Goal: Communication & Community: Connect with others

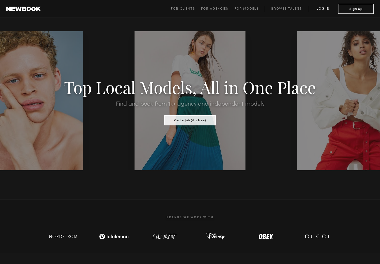
click at [323, 7] on link "Log in" at bounding box center [323, 9] width 30 height 6
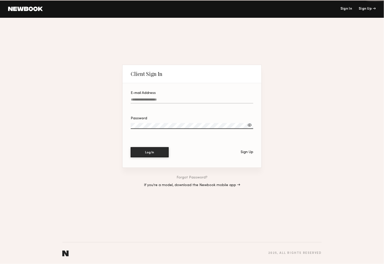
type input "**********"
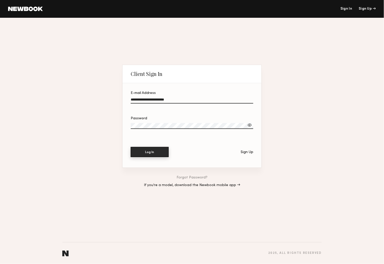
click at [148, 151] on button "Log In" at bounding box center [150, 152] width 38 height 10
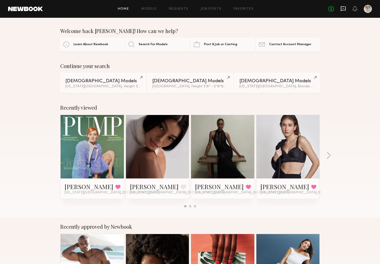
click at [344, 8] on icon at bounding box center [344, 9] width 6 height 6
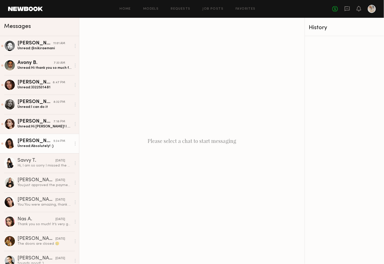
click at [31, 144] on div "[PERSON_NAME]" at bounding box center [35, 140] width 36 height 5
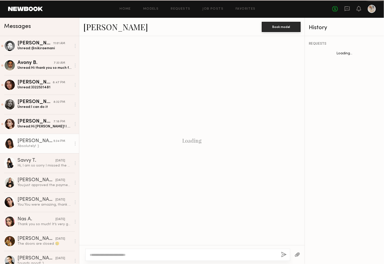
scroll to position [111, 0]
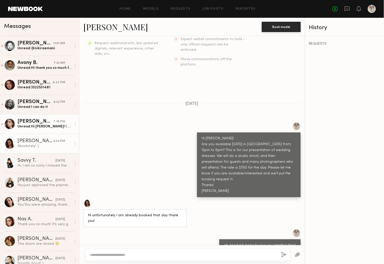
click at [27, 122] on div "[PERSON_NAME]" at bounding box center [35, 121] width 36 height 5
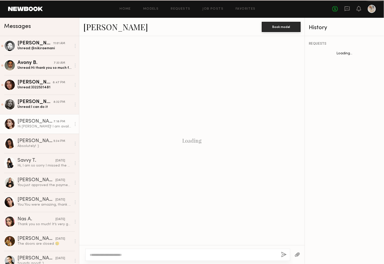
scroll to position [69, 0]
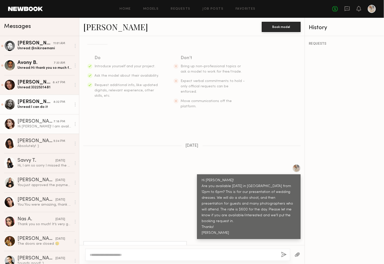
click at [31, 104] on div "[PERSON_NAME]" at bounding box center [35, 101] width 36 height 5
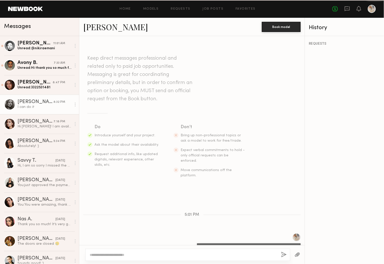
scroll to position [215, 0]
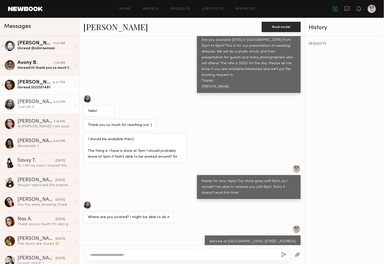
click at [31, 84] on div "[PERSON_NAME]" at bounding box center [34, 82] width 35 height 5
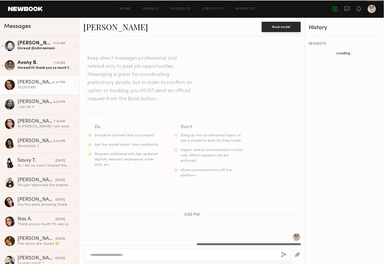
scroll to position [93, 0]
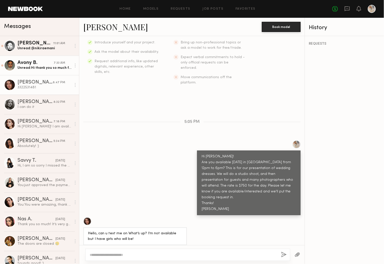
click at [29, 64] on div "Avony B." at bounding box center [35, 62] width 36 height 5
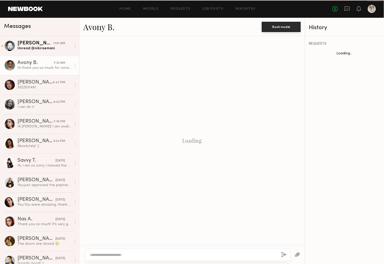
scroll to position [120, 0]
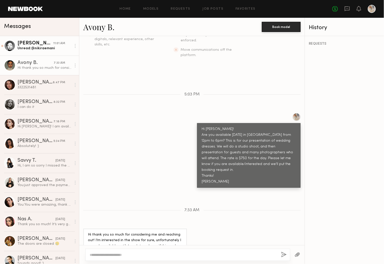
click at [26, 45] on div "[PERSON_NAME]" at bounding box center [35, 43] width 36 height 5
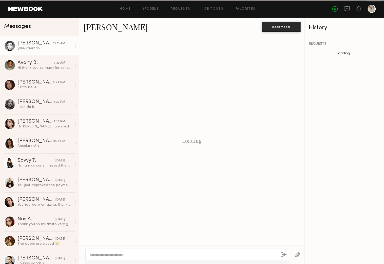
scroll to position [177, 0]
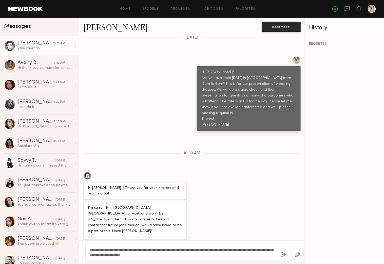
type textarea "**********"
click at [283, 252] on button "button" at bounding box center [284, 255] width 6 height 6
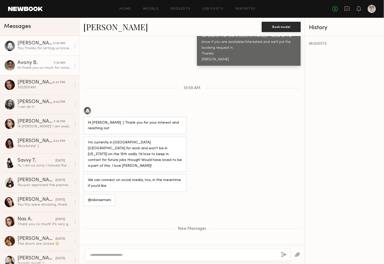
click at [44, 65] on div "Avony B." at bounding box center [35, 62] width 36 height 5
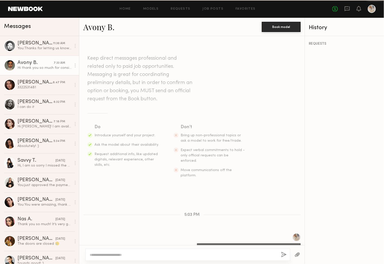
scroll to position [120, 0]
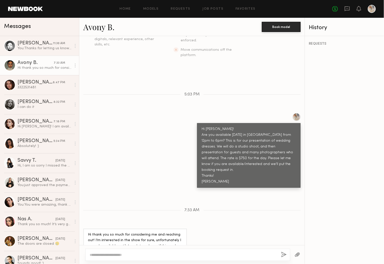
click at [91, 254] on textarea at bounding box center [184, 254] width 188 height 5
type textarea "*"
type textarea "**********"
click at [283, 253] on button "button" at bounding box center [284, 255] width 6 height 6
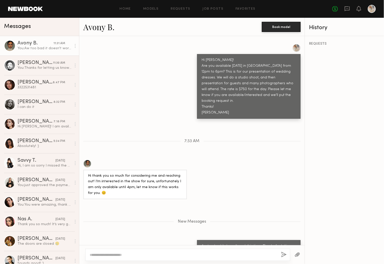
click at [26, 43] on div "Avony B." at bounding box center [35, 43] width 36 height 5
click at [24, 84] on div "[PERSON_NAME]" at bounding box center [34, 82] width 35 height 5
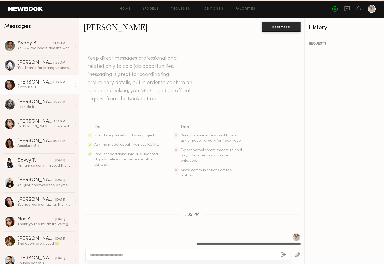
scroll to position [93, 0]
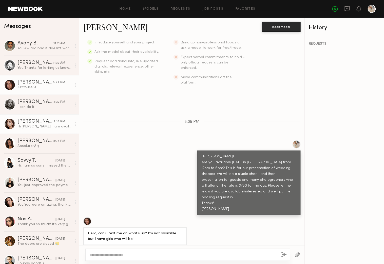
click at [27, 122] on div "[PERSON_NAME]" at bounding box center [35, 121] width 36 height 5
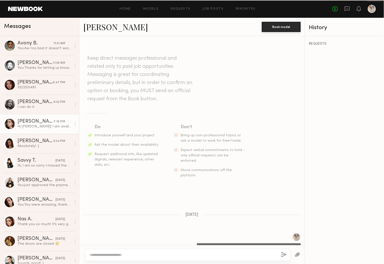
scroll to position [69, 0]
